Goal: Information Seeking & Learning: Learn about a topic

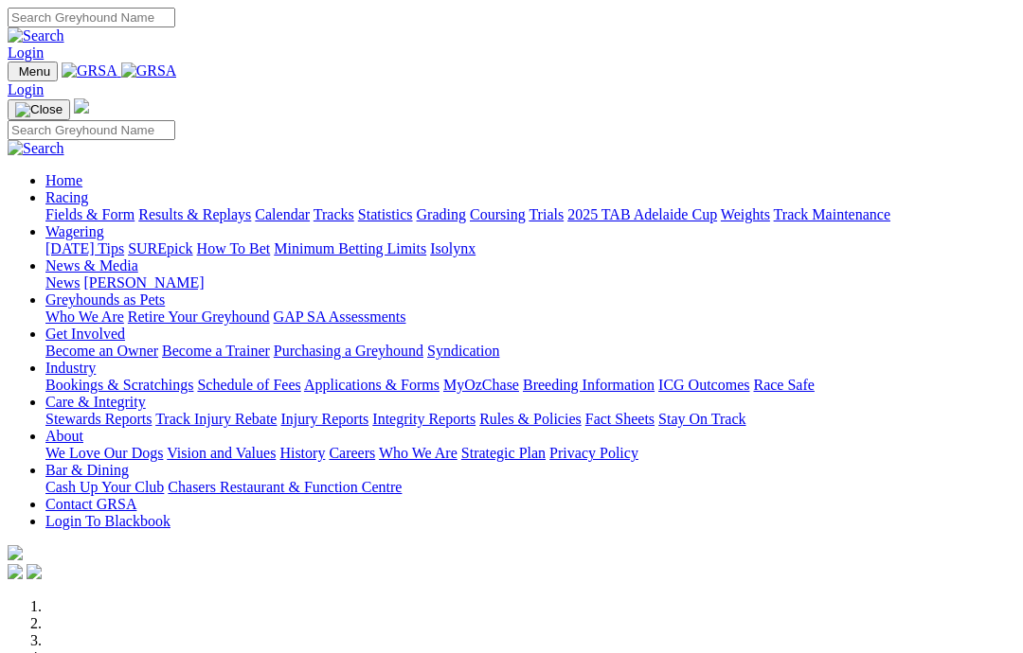
scroll to position [456, 0]
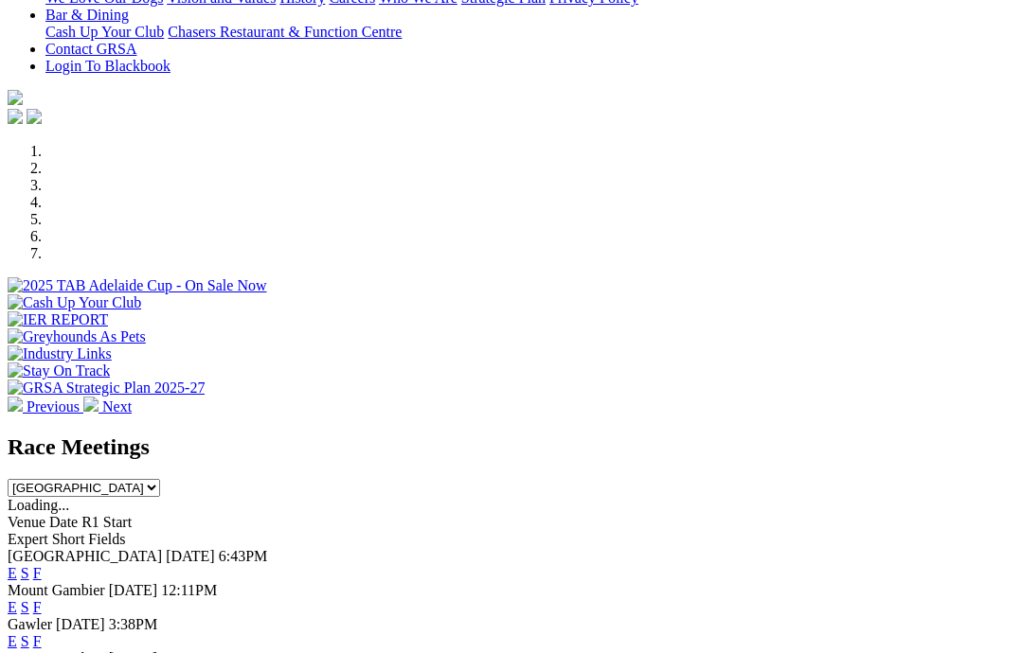
click at [42, 565] on link "F" at bounding box center [37, 573] width 9 height 16
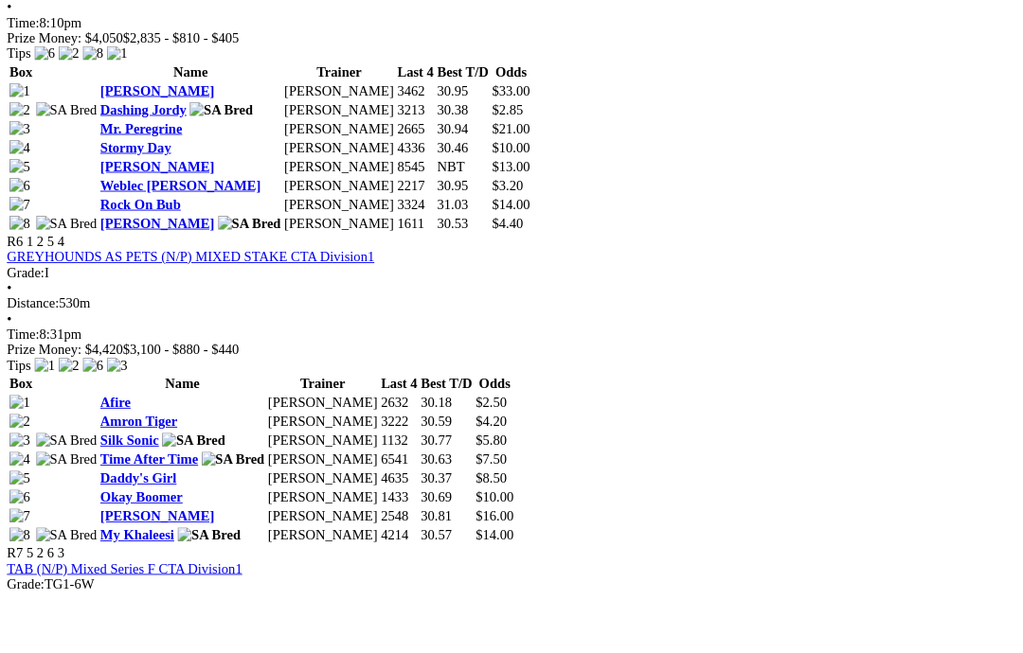
scroll to position [2318, 0]
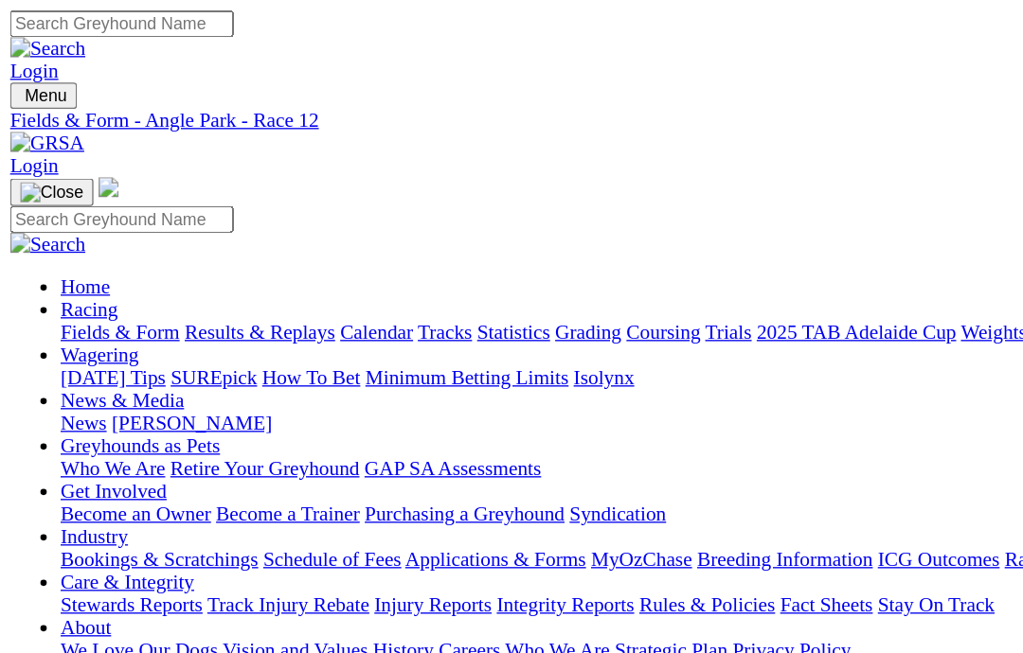
click at [138, 292] on link "News & Media" at bounding box center [91, 300] width 93 height 16
click at [80, 309] on link "News" at bounding box center [62, 317] width 34 height 16
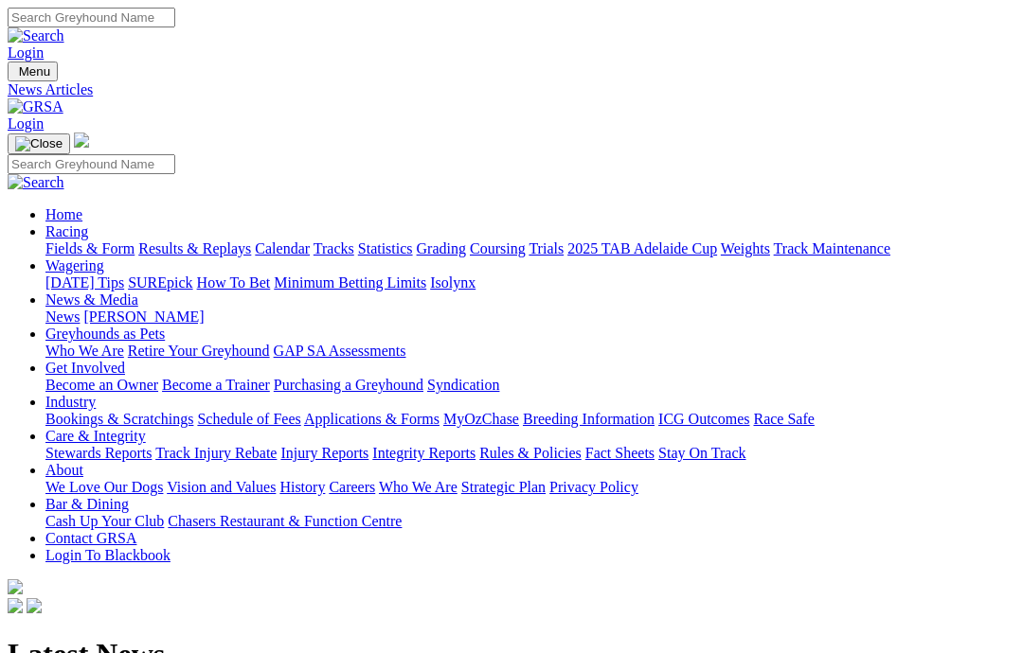
click at [146, 428] on link "Care & Integrity" at bounding box center [95, 436] width 100 height 16
click at [582, 445] on link "Rules & Policies" at bounding box center [530, 453] width 102 height 16
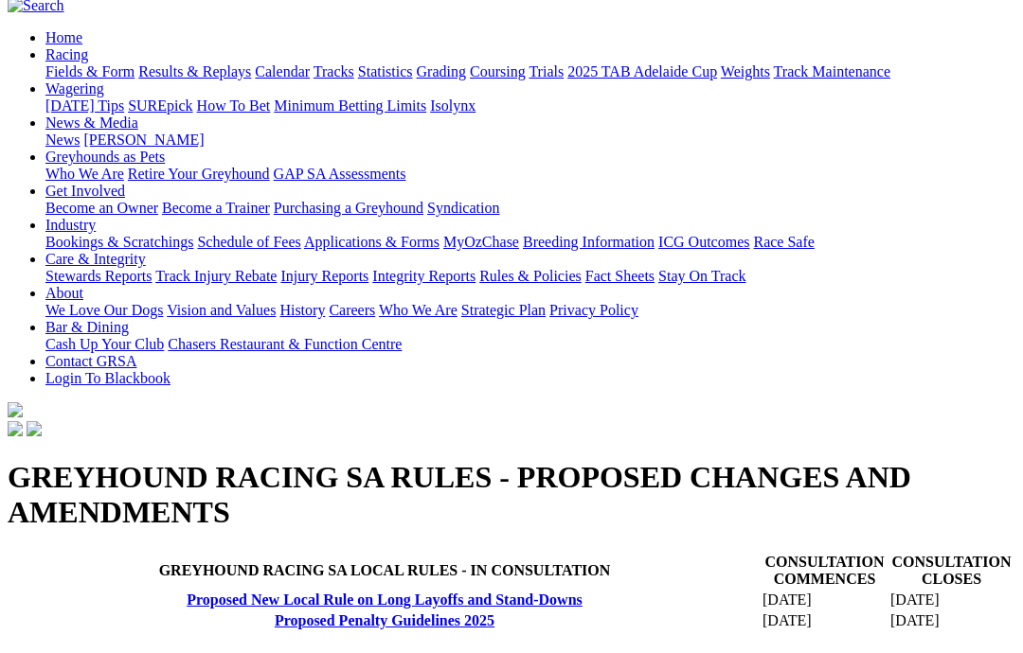
scroll to position [94, 0]
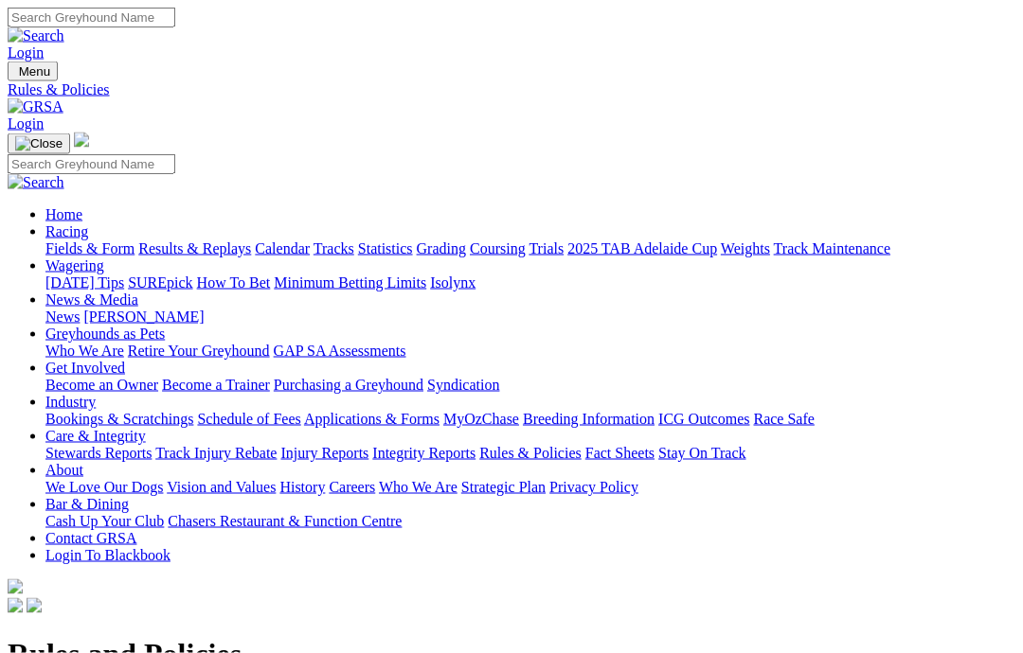
click at [88, 224] on link "Racing" at bounding box center [66, 232] width 43 height 16
click at [107, 240] on link "Fields & Form" at bounding box center [89, 248] width 89 height 16
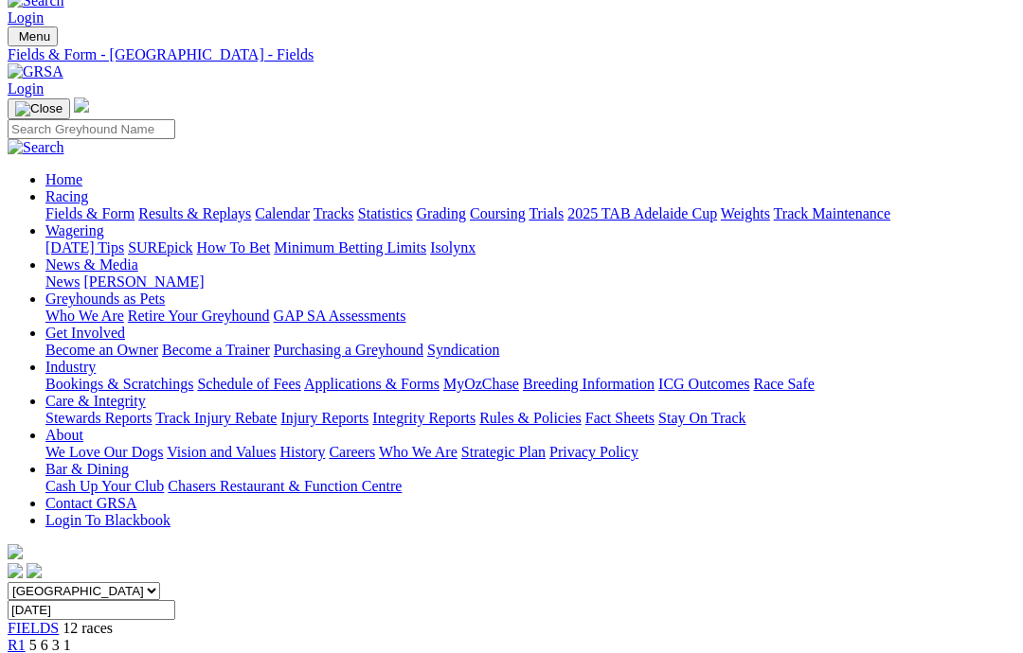
scroll to position [38, 492]
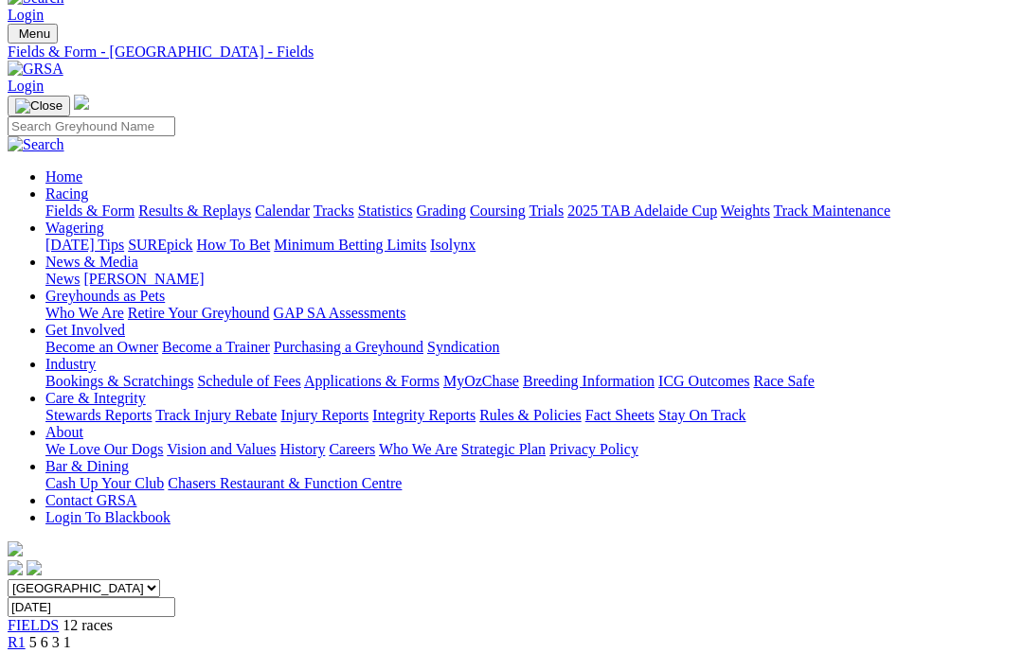
click at [573, 203] on link "2025 TAB Adelaide Cup" at bounding box center [642, 211] width 150 height 16
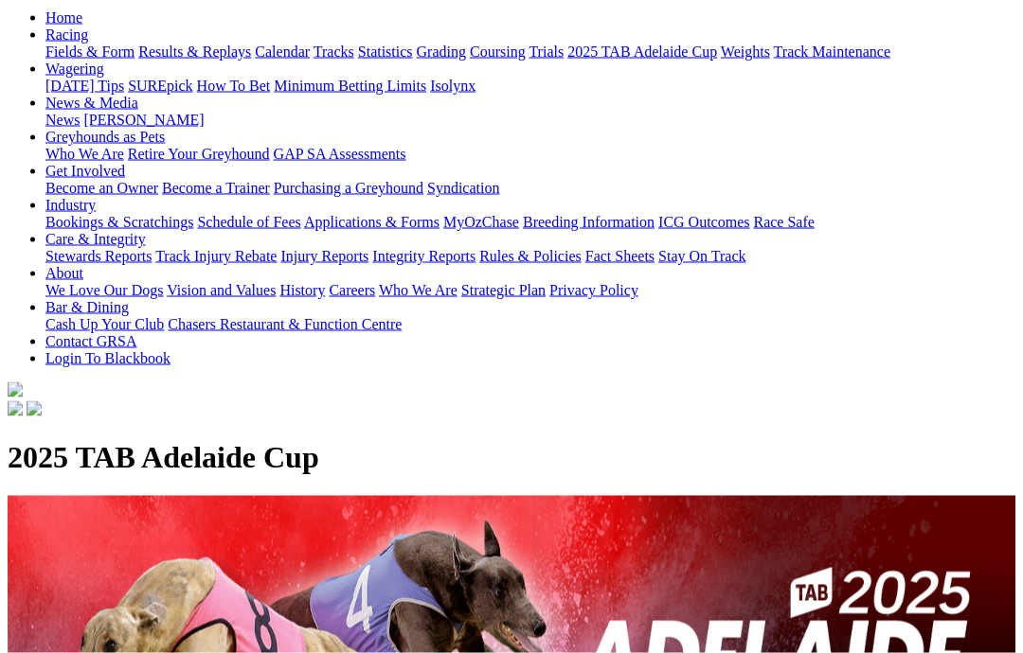
scroll to position [47, 0]
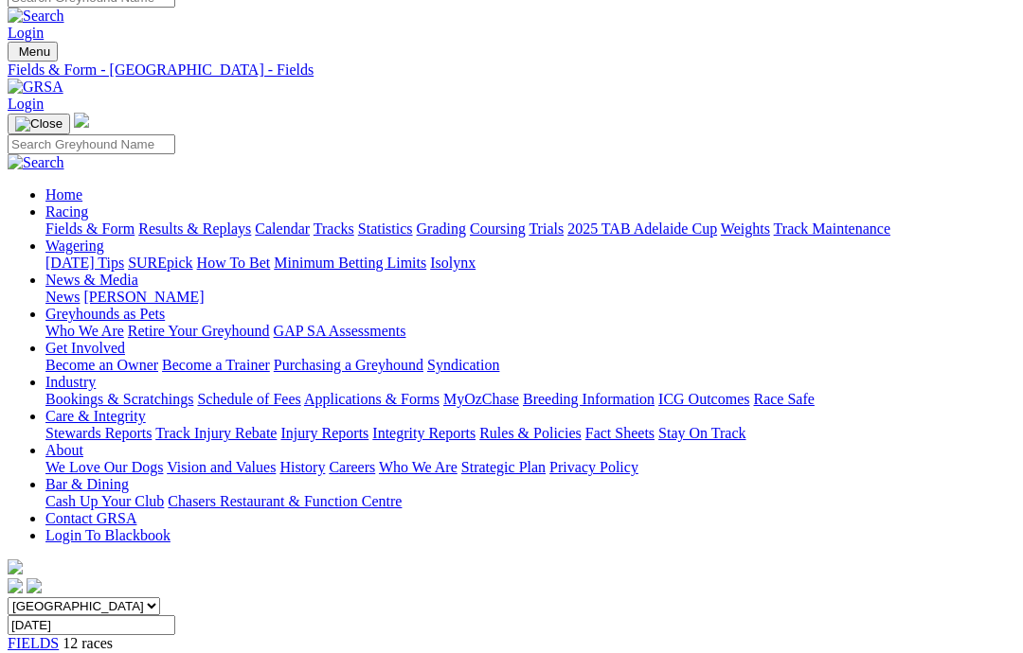
scroll to position [11, 0]
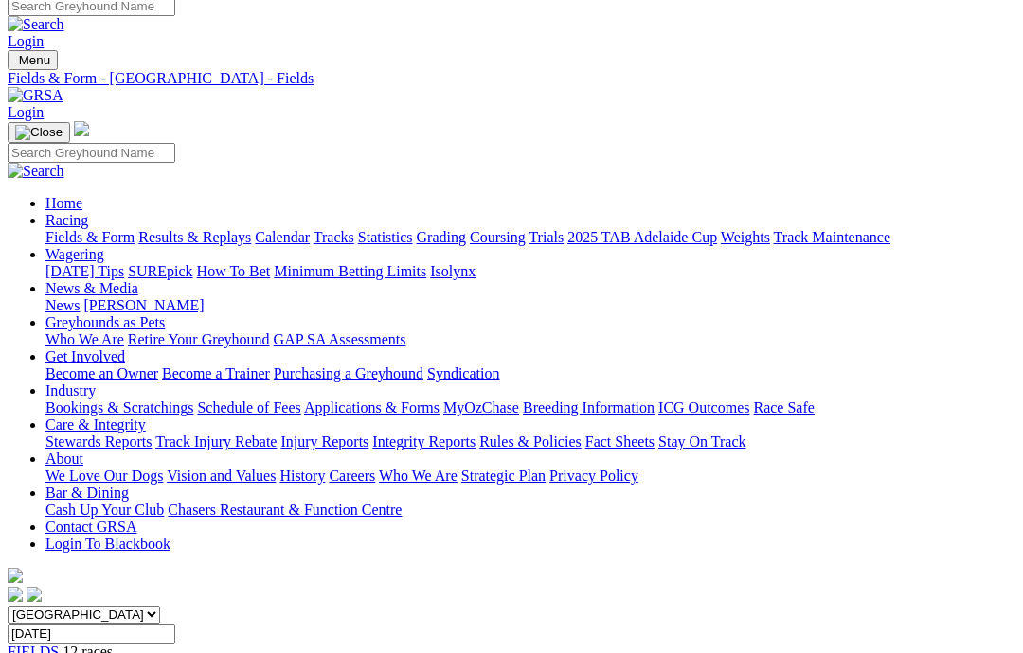
click at [526, 229] on link "Coursing" at bounding box center [498, 237] width 56 height 16
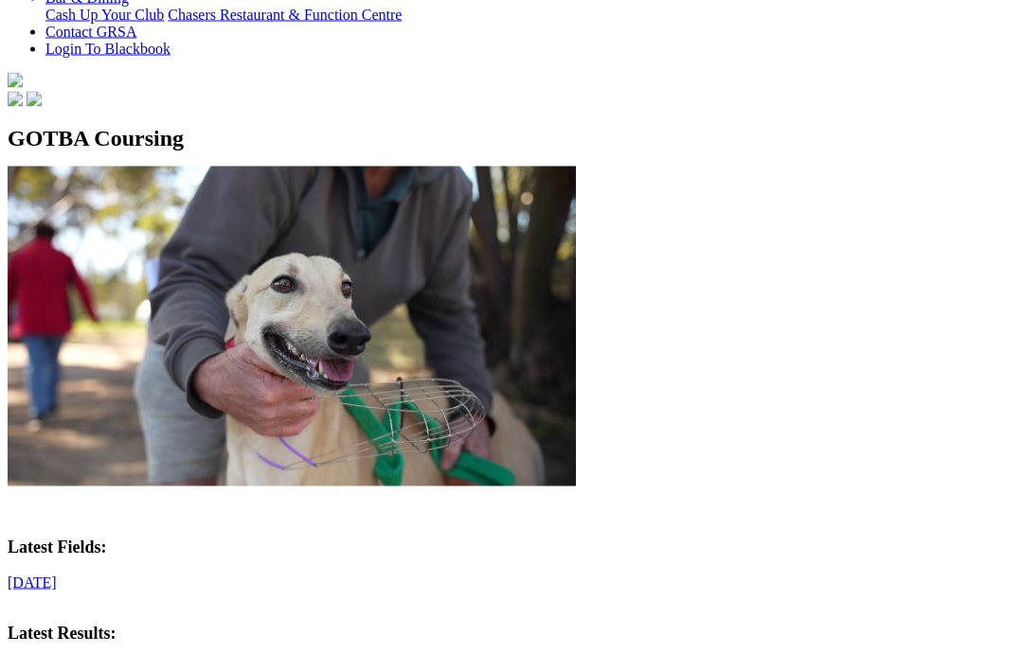
scroll to position [508, 0]
click at [57, 574] on link "[DATE]" at bounding box center [32, 582] width 49 height 16
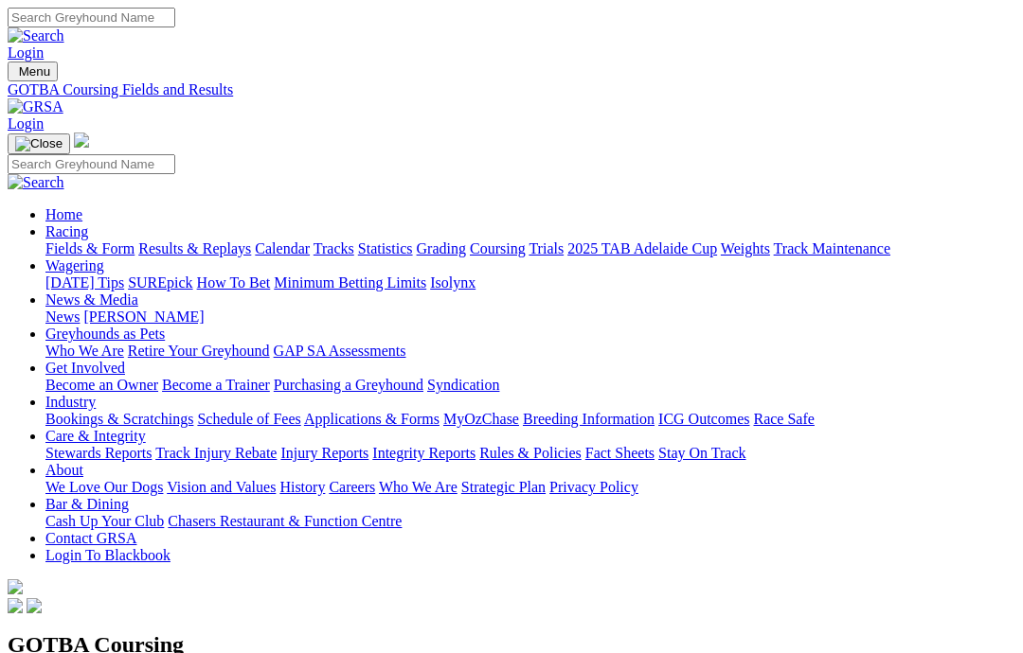
click at [146, 428] on link "Care & Integrity" at bounding box center [95, 436] width 100 height 16
click at [125, 360] on link "Get Involved" at bounding box center [85, 368] width 80 height 16
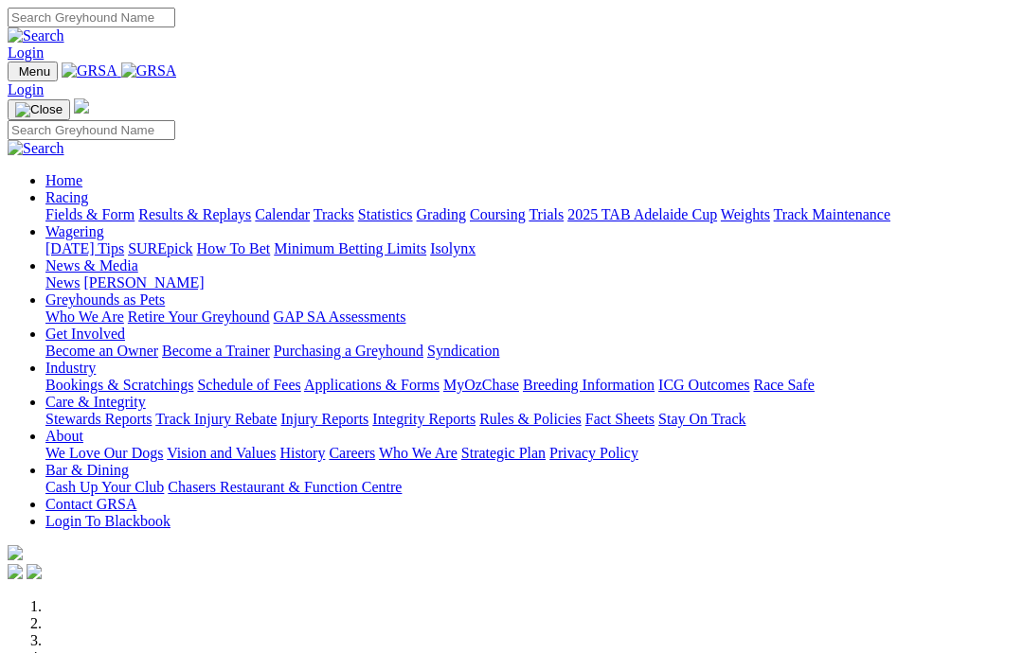
scroll to position [363, 0]
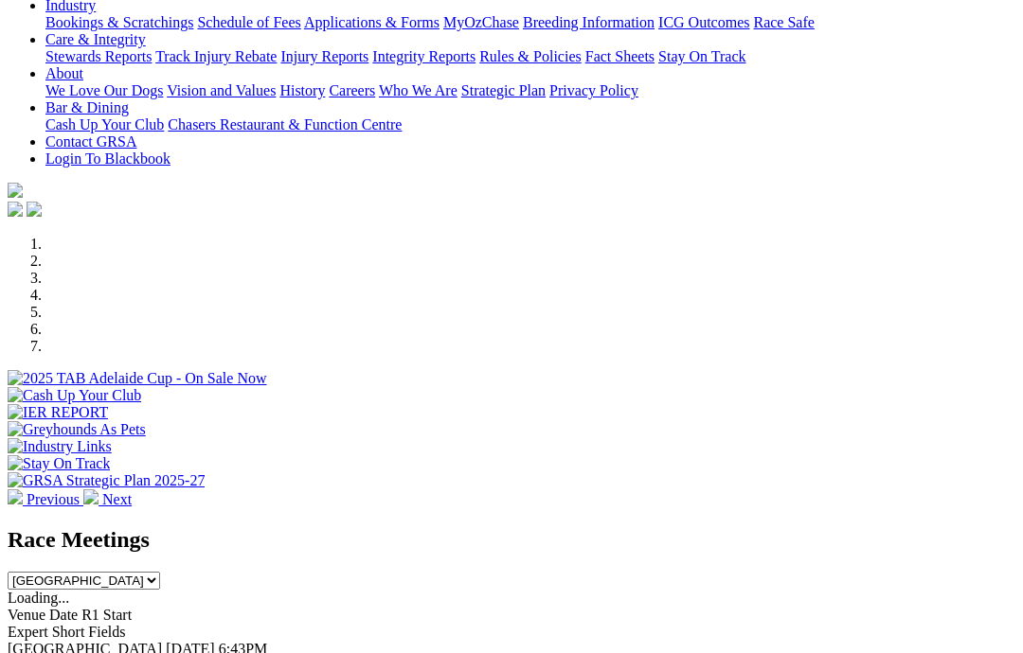
click at [42, 653] on link "F" at bounding box center [37, 666] width 9 height 16
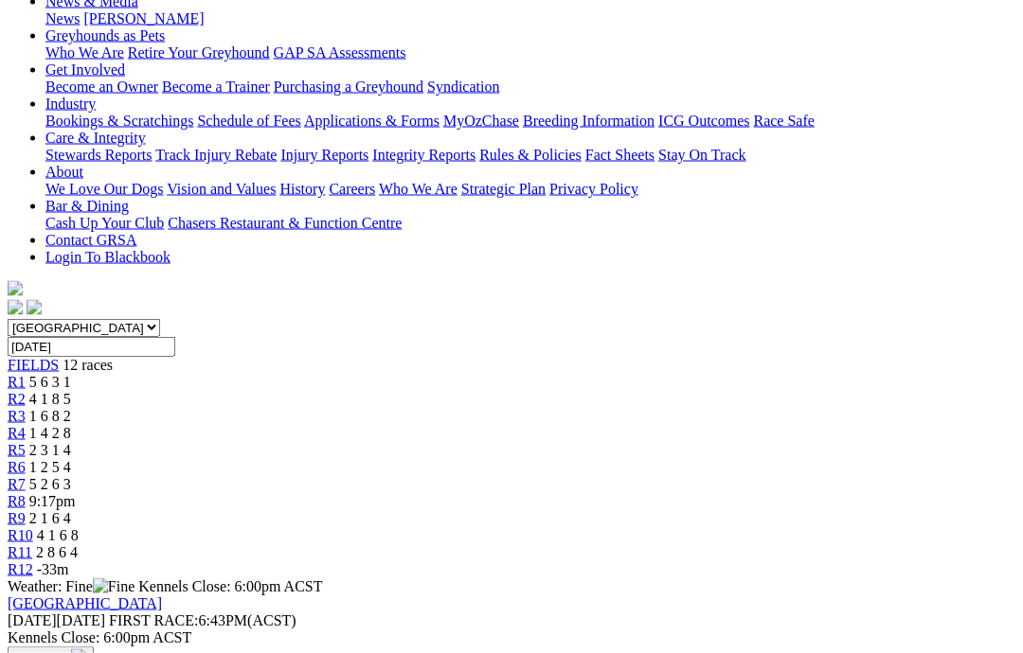
scroll to position [305, 0]
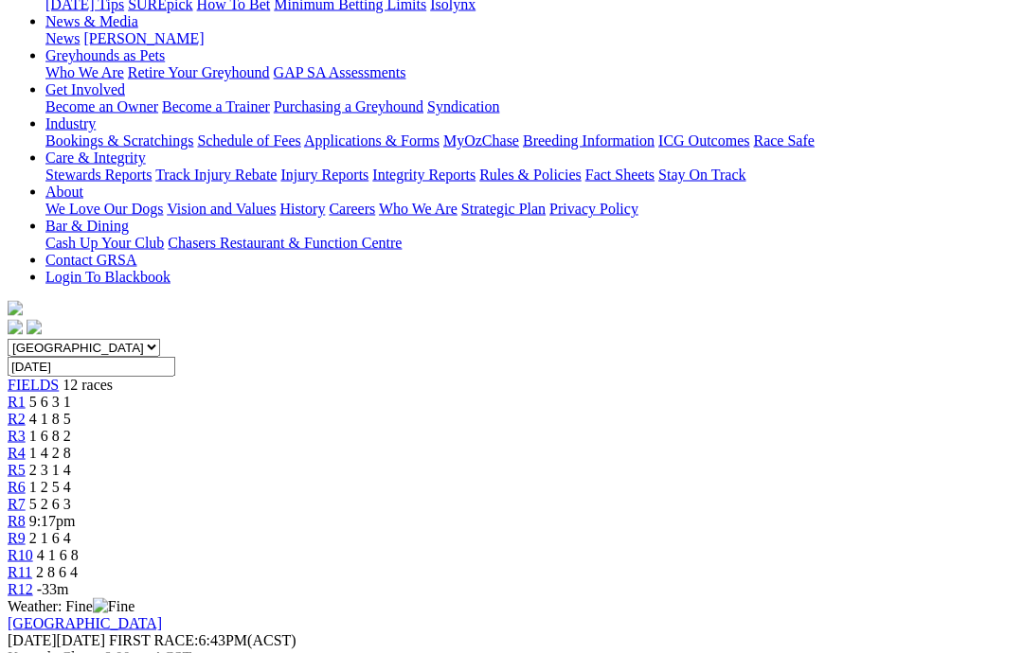
scroll to position [277, 0]
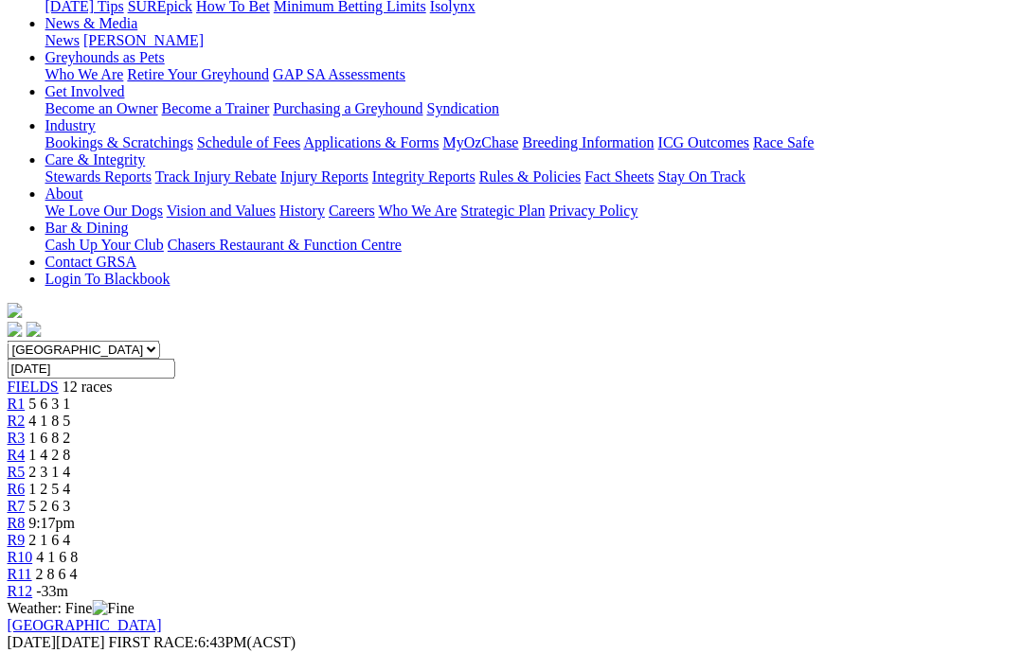
click at [26, 413] on link "R2" at bounding box center [17, 421] width 18 height 16
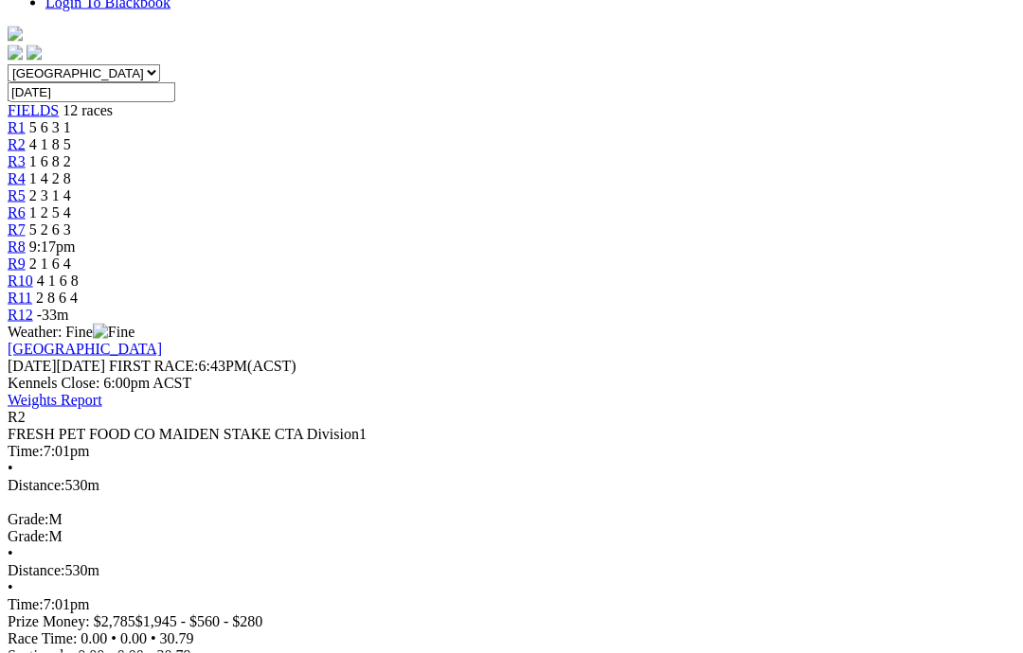
scroll to position [554, 0]
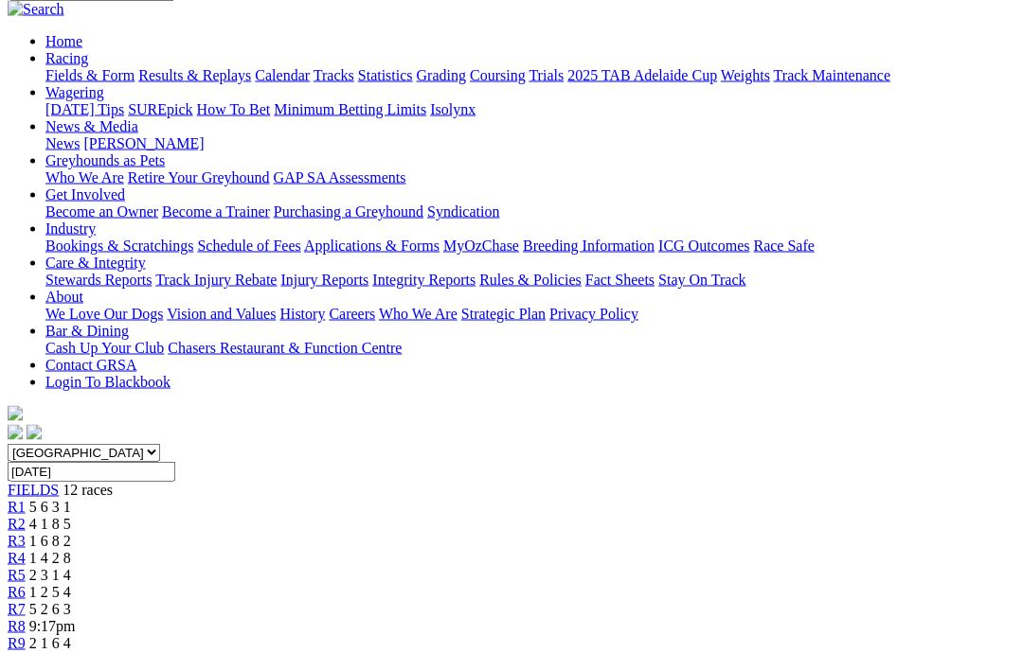
scroll to position [173, 0]
click at [26, 533] on span "R3" at bounding box center [17, 541] width 18 height 16
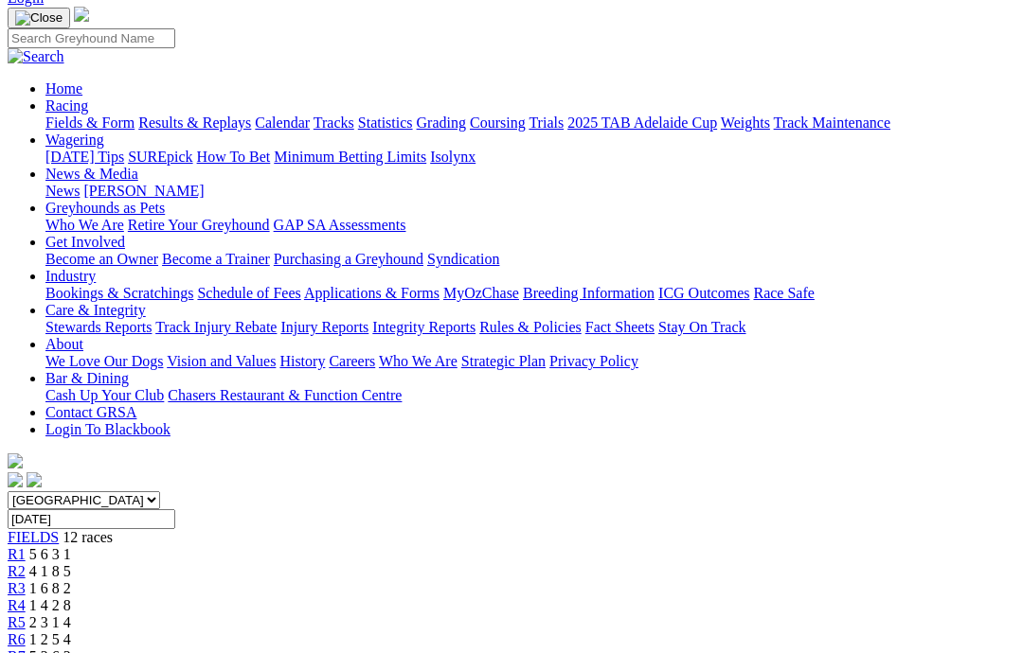
scroll to position [125, 0]
click at [71, 599] on span "1 4 2 8" at bounding box center [50, 607] width 42 height 16
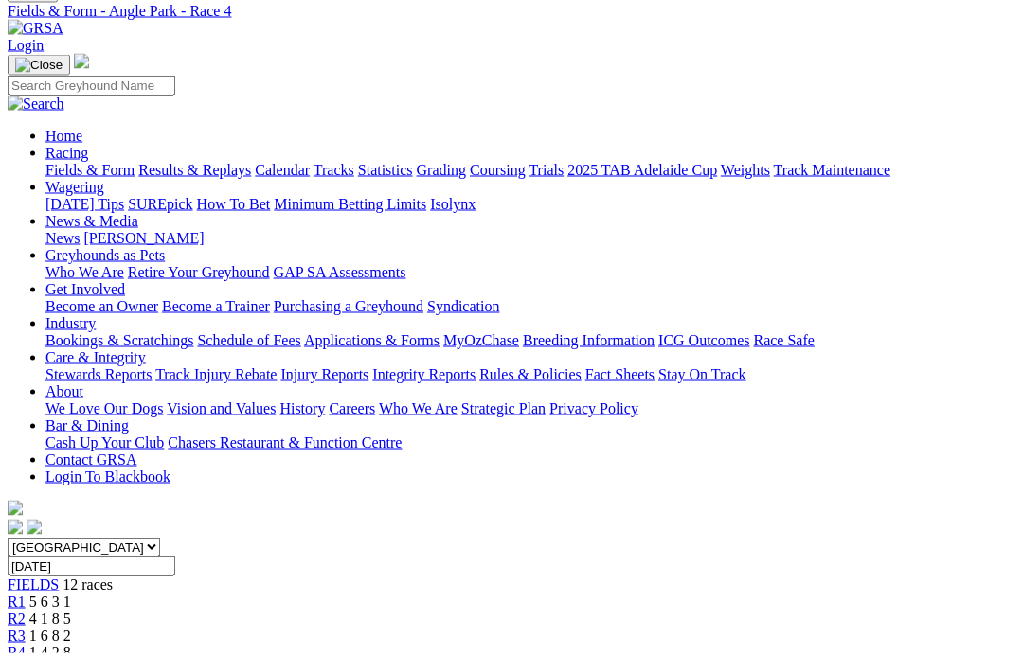
scroll to position [144, 0]
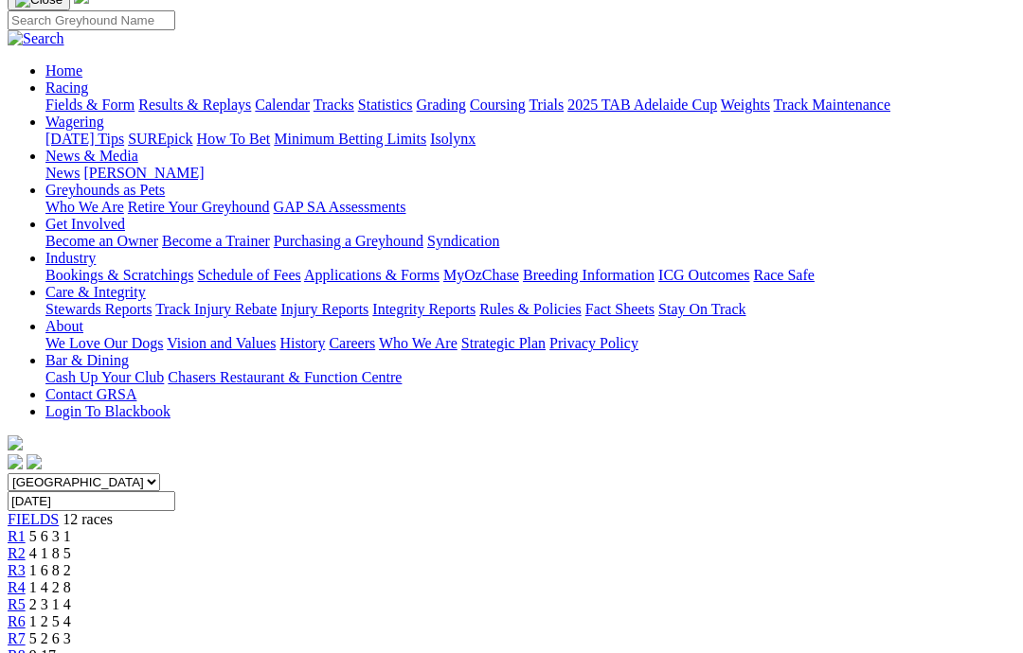
click at [76, 648] on span "9:17pm" at bounding box center [52, 656] width 46 height 16
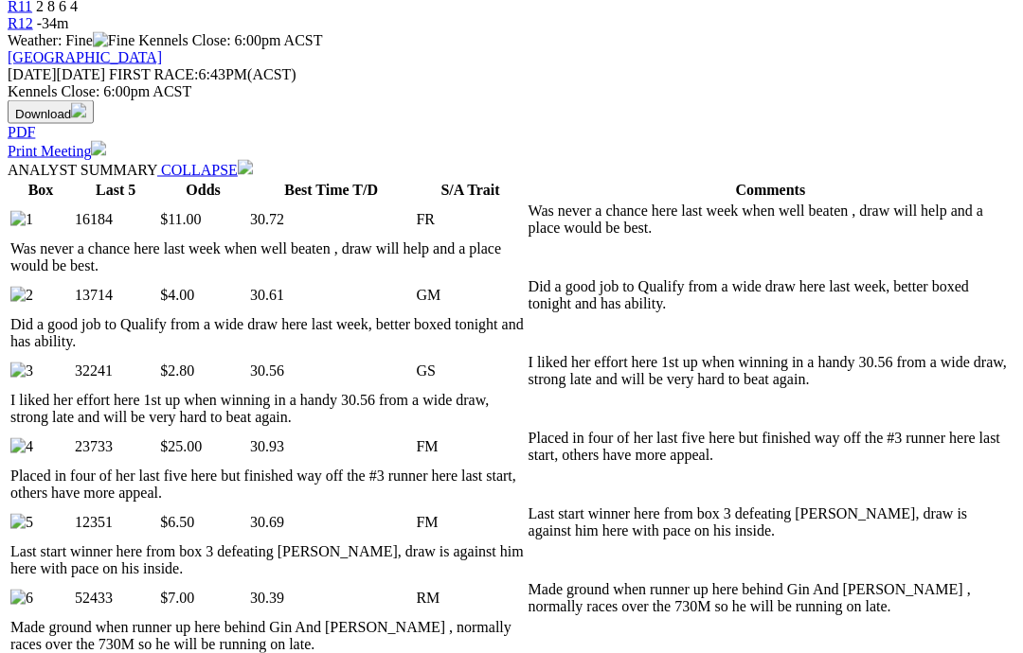
scroll to position [846, 0]
